Goal: Task Accomplishment & Management: Manage account settings

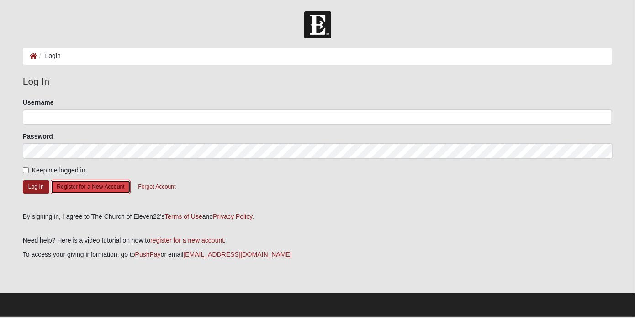
click at [83, 188] on button "Register for a New Account" at bounding box center [91, 187] width 80 height 14
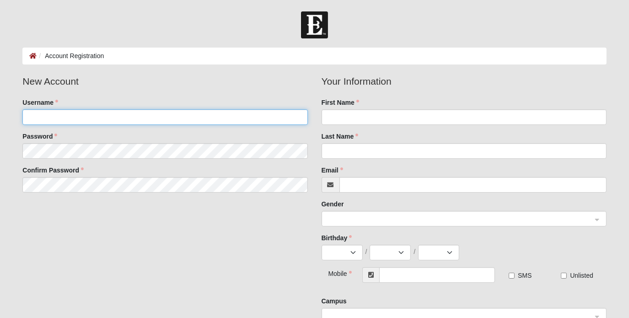
click at [177, 118] on input "Username" at bounding box center [164, 117] width 285 height 16
type input "thornytoes"
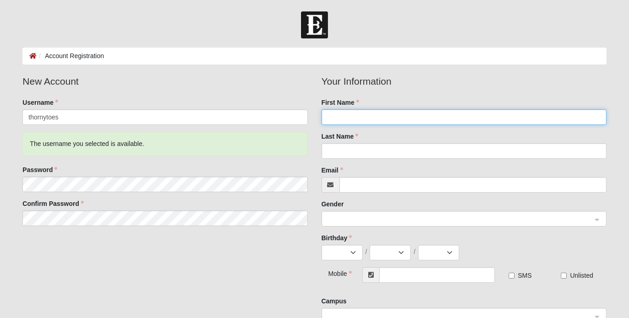
click at [321, 122] on input "First Name" at bounding box center [463, 117] width 285 height 16
type input "t"
type input "Todd"
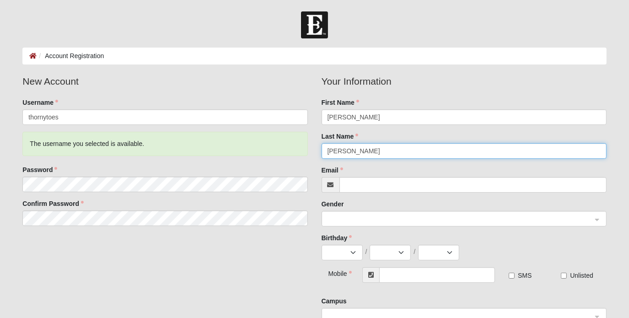
type input "Thornton"
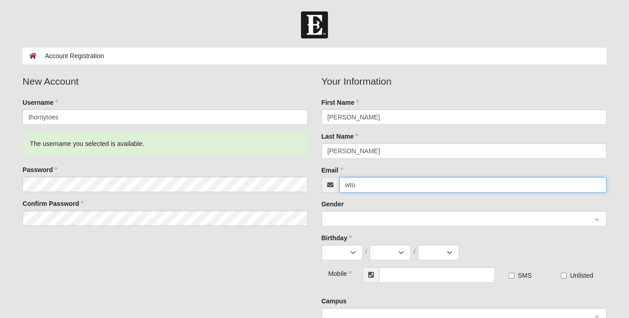
type input "[EMAIL_ADDRESS][DOMAIN_NAME]"
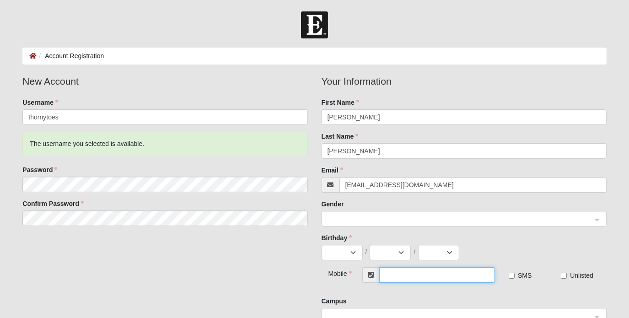
type input "[PHONE_NUMBER]"
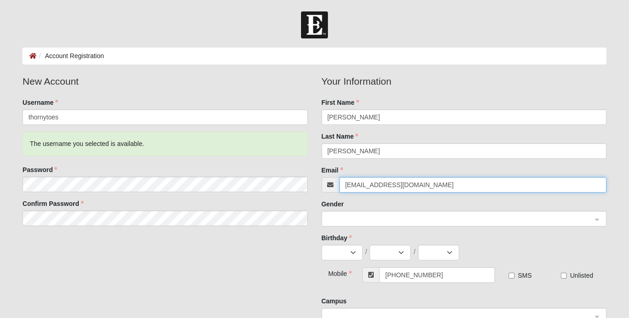
click at [341, 223] on span at bounding box center [459, 219] width 265 height 10
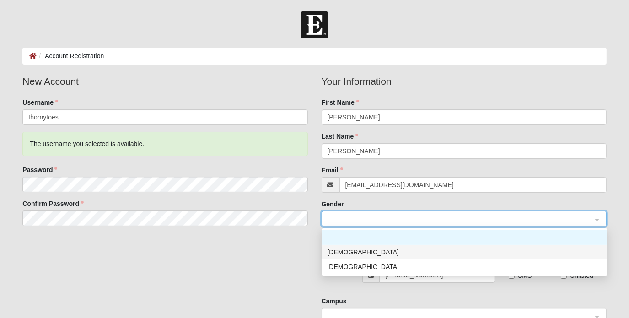
click at [346, 252] on div "[DEMOGRAPHIC_DATA]" at bounding box center [464, 252] width 274 height 10
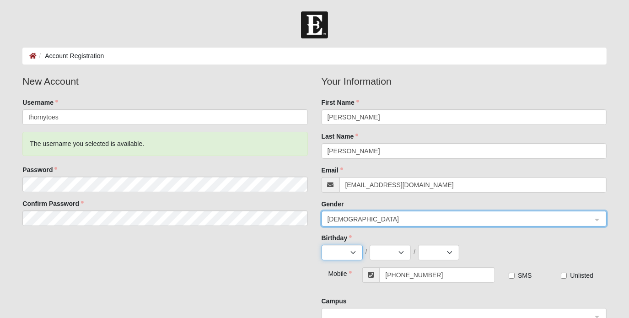
click at [346, 252] on select "Jan Feb Mar Apr May Jun Jul Aug Sep Oct Nov Dec" at bounding box center [341, 253] width 41 height 16
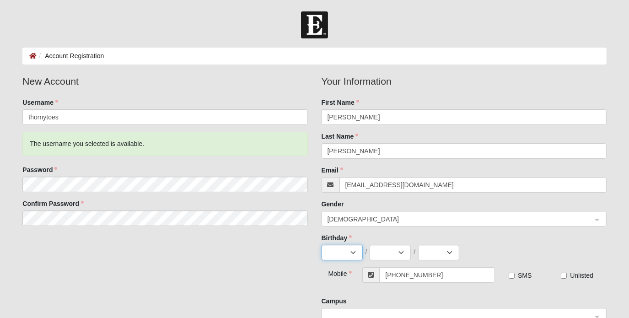
select select "8"
click at [321, 245] on select "Jan Feb Mar Apr May Jun Jul Aug Sep Oct Nov Dec" at bounding box center [341, 253] width 41 height 16
click at [386, 258] on select "1 2 3 4 5 6 7 8 9 10 11 12 13 14 15 16 17 18 19 20 21 22 23 24 25 26 27 28 29 3…" at bounding box center [389, 253] width 41 height 16
select select "29"
click at [369, 245] on select "1 2 3 4 5 6 7 8 9 10 11 12 13 14 15 16 17 18 19 20 21 22 23 24 25 26 27 28 29 3…" at bounding box center [389, 253] width 41 height 16
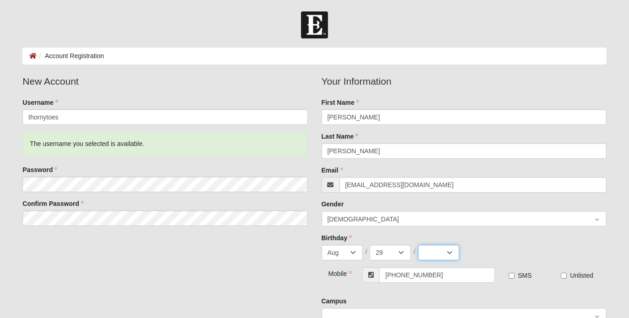
click at [443, 254] on select "2025 2024 2023 2022 2021 2020 2019 2018 2017 2016 2015 2014 2013 2012 2011 2010…" at bounding box center [438, 253] width 41 height 16
select select "1966"
click at [418, 245] on select "2025 2024 2023 2022 2021 2020 2019 2018 2017 2016 2015 2014 2013 2012 2011 2010…" at bounding box center [438, 253] width 41 height 16
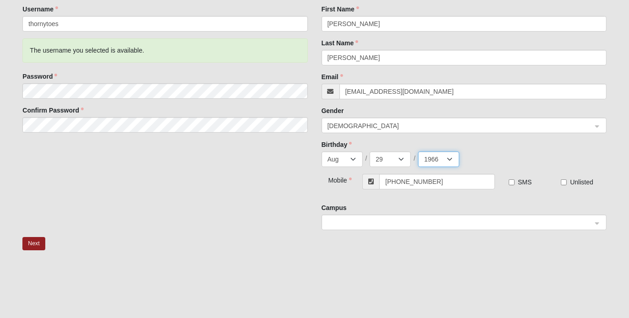
scroll to position [137, 0]
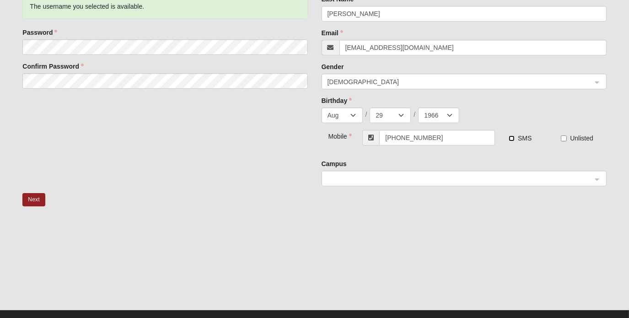
click at [510, 140] on input "SMS" at bounding box center [511, 138] width 6 height 6
checkbox input "true"
click at [395, 179] on span at bounding box center [459, 179] width 265 height 10
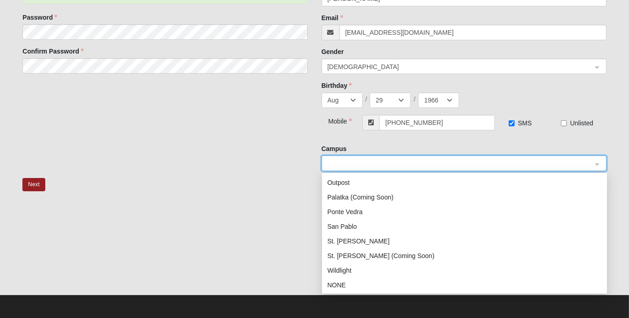
scroll to position [117, 0]
click at [393, 253] on div "St. Augustine (Coming Soon)" at bounding box center [464, 255] width 274 height 10
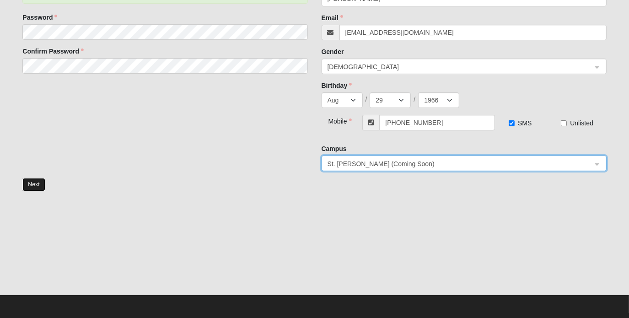
click at [38, 184] on button "Next" at bounding box center [33, 184] width 22 height 13
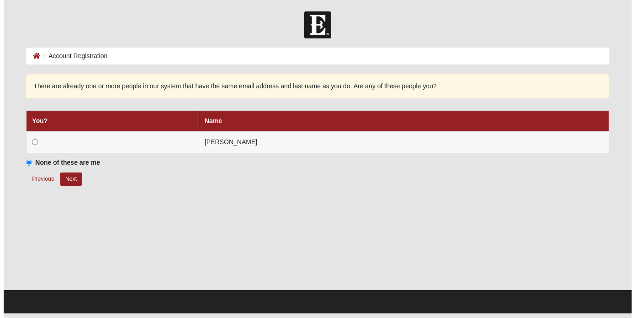
scroll to position [0, 0]
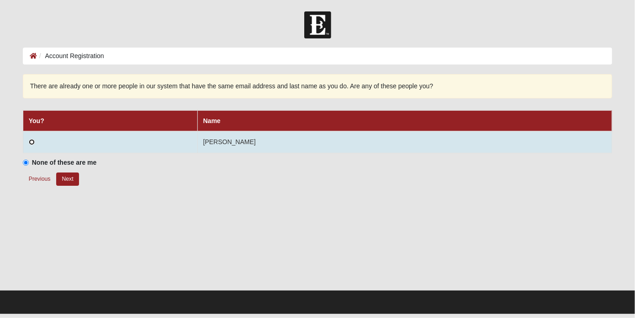
click at [31, 144] on input "radio" at bounding box center [32, 142] width 6 height 6
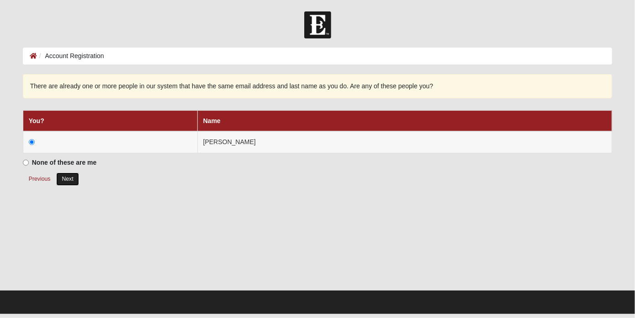
click at [68, 173] on button "Next" at bounding box center [67, 178] width 22 height 13
radio input "true"
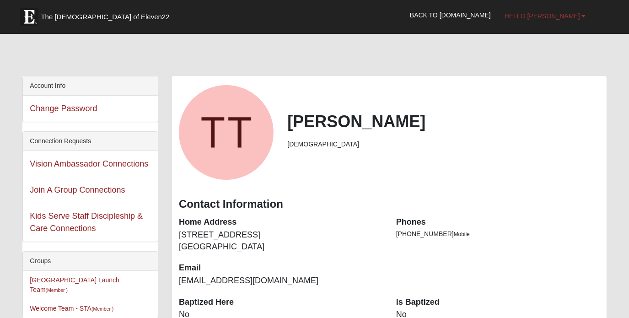
click at [571, 18] on span "Hello [PERSON_NAME]" at bounding box center [541, 15] width 75 height 7
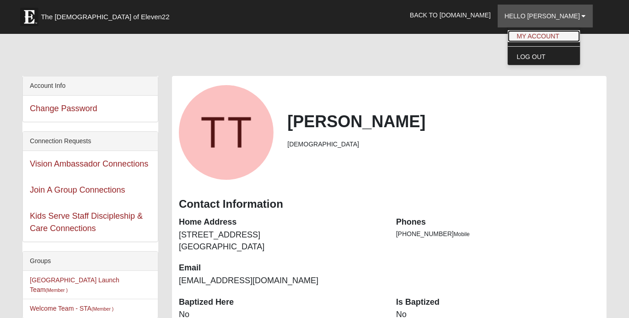
click at [563, 36] on link "My Account" at bounding box center [543, 36] width 72 height 12
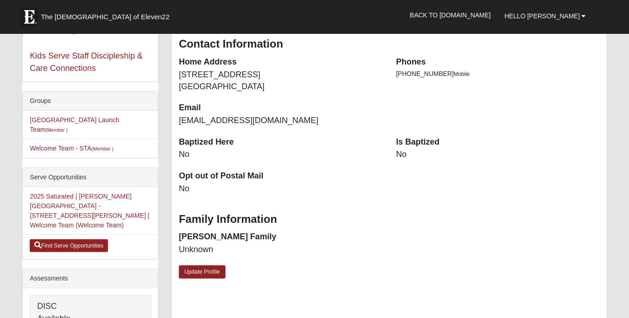
scroll to position [171, 0]
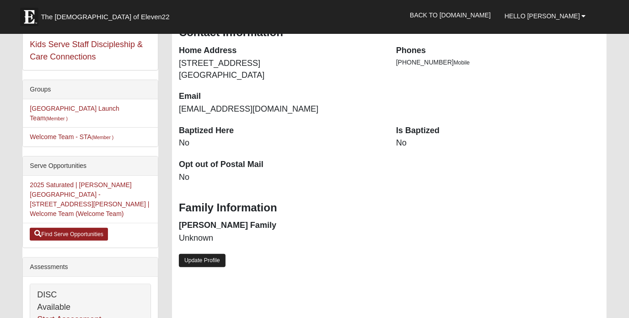
click at [202, 263] on link "Update Profile" at bounding box center [202, 260] width 47 height 13
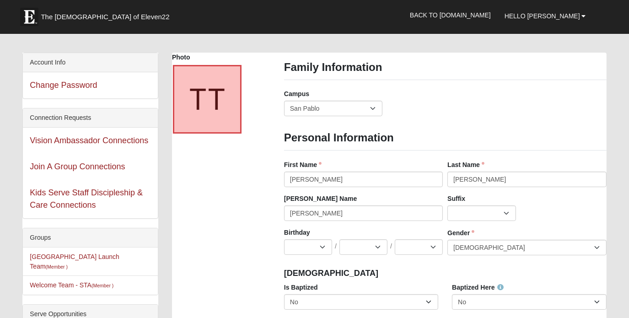
scroll to position [0, 0]
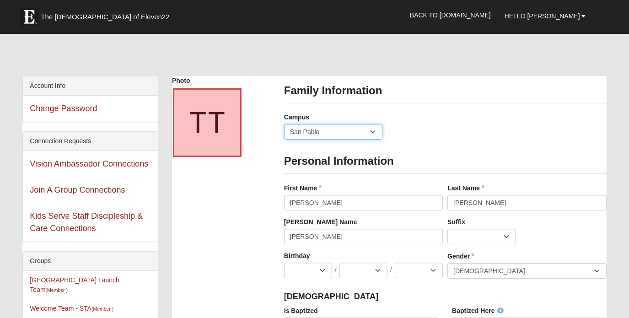
click at [325, 130] on select "Arlington Baymeadows Eleven22 Online Fleming Island Jesup Mandarin North Jax Or…" at bounding box center [333, 132] width 98 height 16
select select "19"
click at [284, 124] on select "Arlington Baymeadows Eleven22 Online Fleming Island Jesup Mandarin North Jax Or…" at bounding box center [333, 132] width 98 height 16
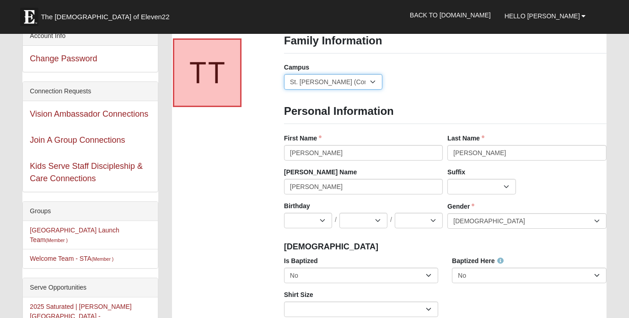
scroll to position [57, 0]
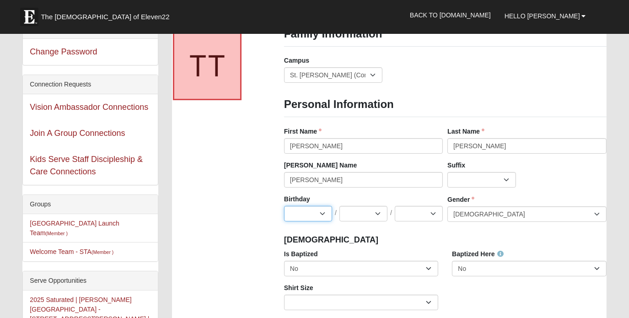
click at [315, 211] on select "Jan Feb Mar Apr May Jun Jul Aug Sep Oct Nov Dec" at bounding box center [308, 214] width 48 height 16
select select "8"
click at [284, 206] on select "Jan Feb Mar Apr May Jun Jul Aug Sep Oct Nov Dec" at bounding box center [308, 214] width 48 height 16
click at [365, 211] on select "1 2 3 4 5 6 7 8 9 10 11 12 13 14 15 16 17 18 19 20 21 22 23 24 25 26 27 28 29 3…" at bounding box center [363, 214] width 48 height 16
select select "29"
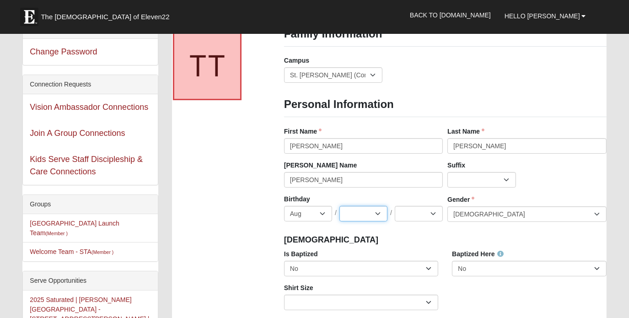
click at [339, 206] on select "1 2 3 4 5 6 7 8 9 10 11 12 13 14 15 16 17 18 19 20 21 22 23 24 25 26 27 28 29 3…" at bounding box center [363, 214] width 48 height 16
click at [414, 212] on select "2025 2024 2023 2022 2021 2020 2019 2018 2017 2016 2015 2014 2013 2012 2011 2010…" at bounding box center [419, 214] width 48 height 16
select select "1966"
click at [395, 206] on select "2025 2024 2023 2022 2021 2020 2019 2018 2017 2016 2015 2014 2013 2012 2011 2010…" at bounding box center [419, 214] width 48 height 16
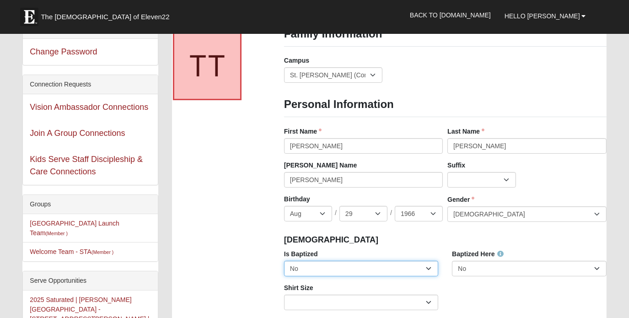
click at [347, 272] on select "No Yes" at bounding box center [361, 269] width 154 height 16
select select "True"
click at [284, 261] on select "No Yes" at bounding box center [361, 269] width 154 height 16
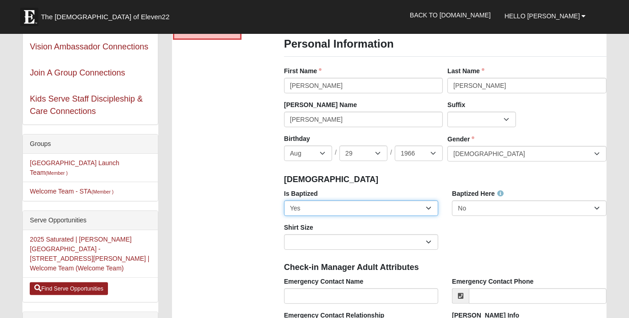
scroll to position [126, 0]
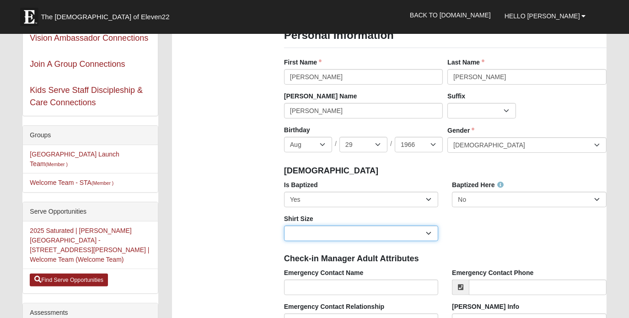
click at [317, 235] on select "Adult Small Adult Medium Adult Large Adult XL Adult XXL Adult 3XL Adult 4XL You…" at bounding box center [361, 233] width 154 height 16
select select "Adult XL"
click at [284, 225] on select "Adult Small Adult Medium Adult Large Adult XL Adult XXL Adult 3XL Adult 4XL You…" at bounding box center [361, 233] width 154 height 16
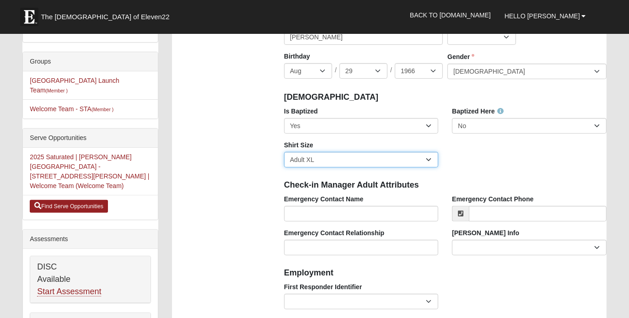
scroll to position [217, 0]
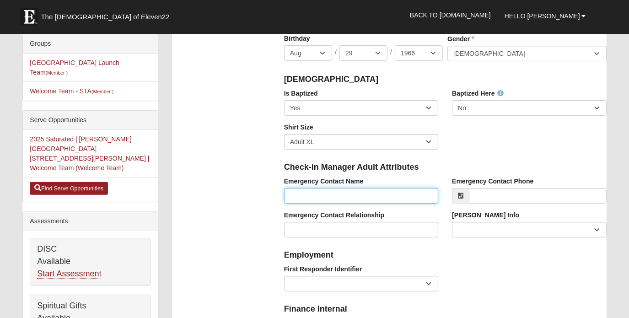
click at [373, 196] on input "Emergency Contact Name" at bounding box center [361, 196] width 154 height 16
type input "[PERSON_NAME]"
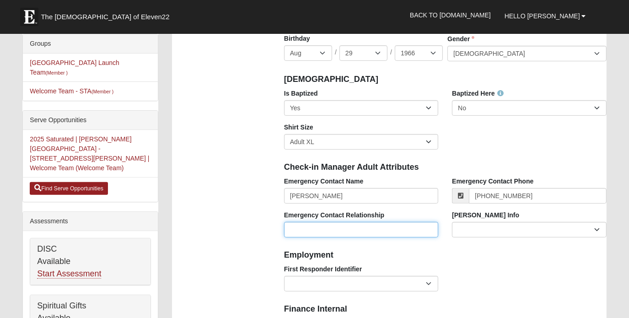
type input "[PHONE_NUMBER]"
click at [311, 226] on input "Emergency Contact Relationship" at bounding box center [361, 230] width 154 height 16
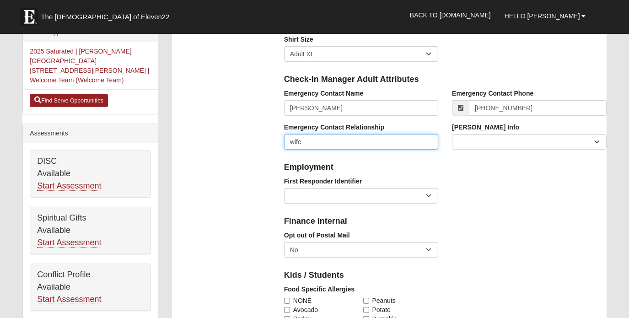
scroll to position [320, 0]
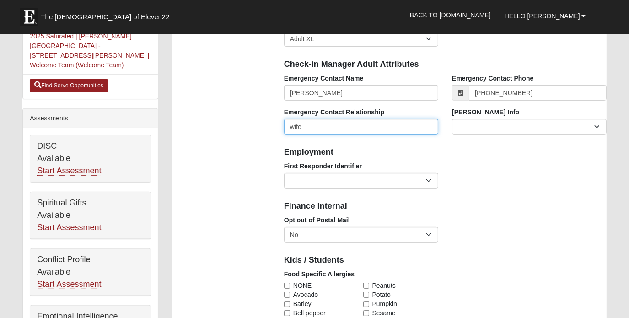
type input "wife"
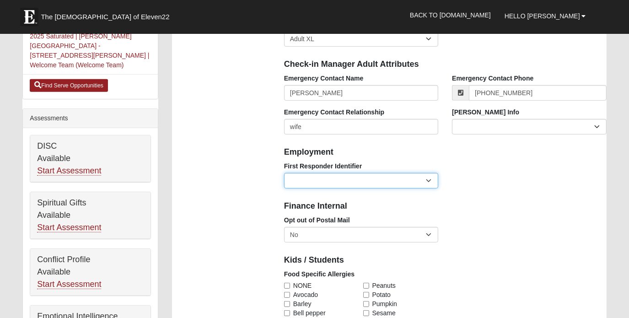
click at [298, 183] on select "EMT | Paramedic | Medical Firefighter | Fire Department Police Officer | Sherif…" at bounding box center [361, 181] width 154 height 16
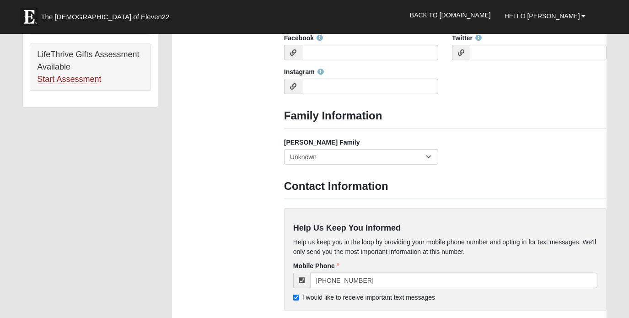
scroll to position [697, 0]
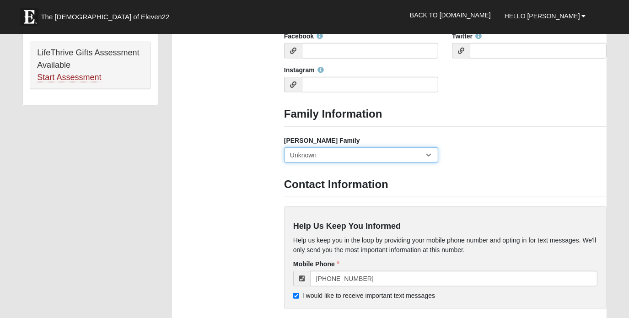
click at [319, 161] on select "Yes, we are a current foster family No, we are a former foster family No, we ha…" at bounding box center [361, 155] width 154 height 16
select select "2890"
click at [284, 147] on select "Yes, we are a current foster family No, we are a former foster family No, we ha…" at bounding box center [361, 155] width 154 height 16
click at [324, 156] on select "Yes, we are a current foster family No, we are a former foster family No, we ha…" at bounding box center [361, 155] width 154 height 16
select select
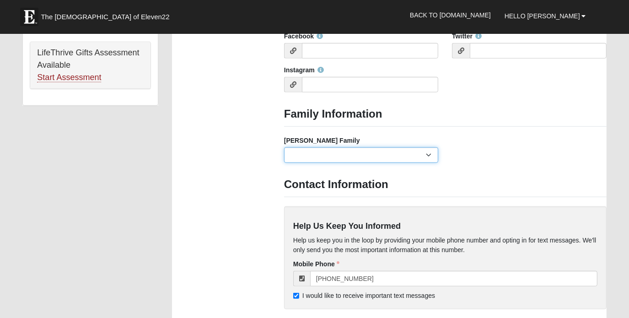
click at [284, 147] on select "Yes, we are a current foster family No, we are a former foster family No, we ha…" at bounding box center [361, 155] width 154 height 16
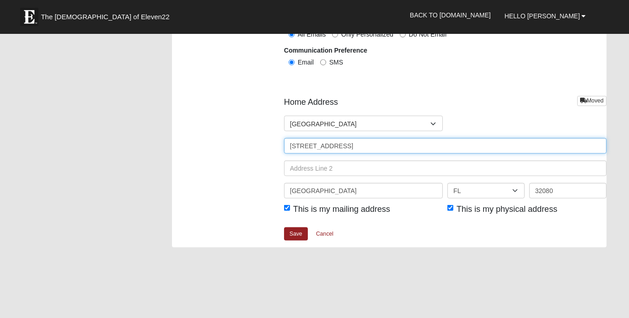
scroll to position [1086, 0]
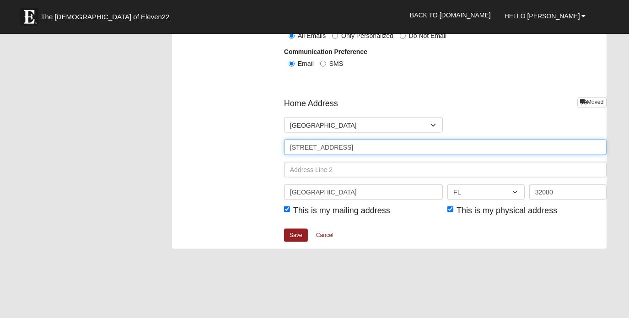
drag, startPoint x: 376, startPoint y: 140, endPoint x: 138, endPoint y: 139, distance: 238.2
type input "[STREET_ADDRESS][PERSON_NAME][PERSON_NAME]"
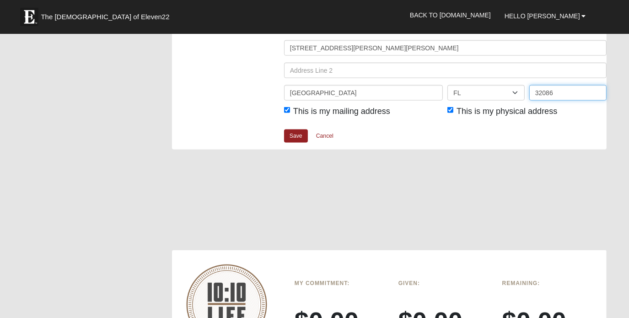
scroll to position [1245, 0]
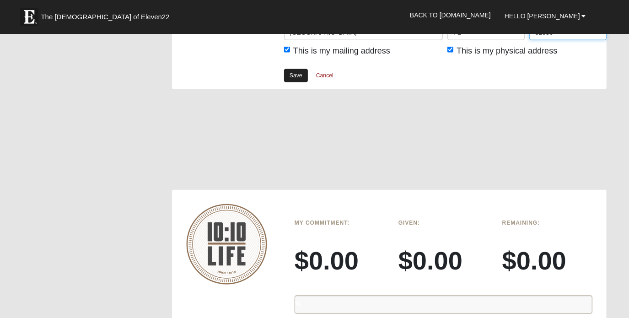
type input "32086"
click at [297, 71] on link "Save" at bounding box center [296, 75] width 24 height 13
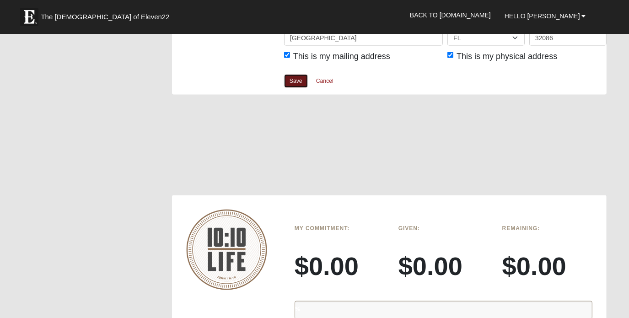
scroll to position [1234, 0]
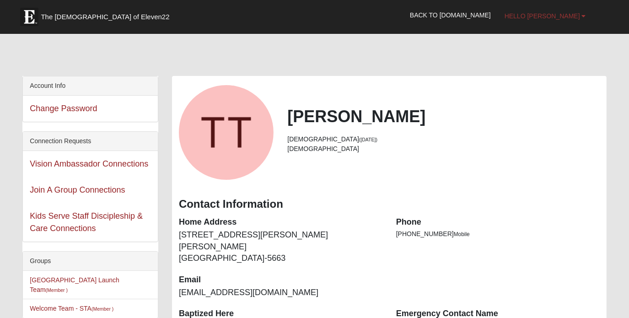
click at [572, 20] on link "Hello [PERSON_NAME]" at bounding box center [544, 16] width 95 height 23
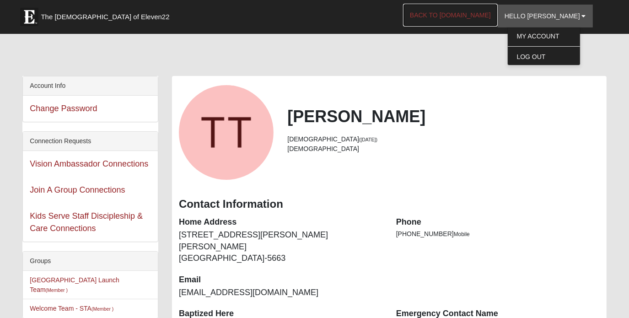
click at [463, 14] on link "Back to [DOMAIN_NAME]" at bounding box center [450, 15] width 95 height 23
